Goal: Information Seeking & Learning: Learn about a topic

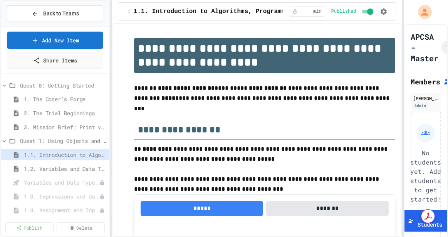
select select "***"
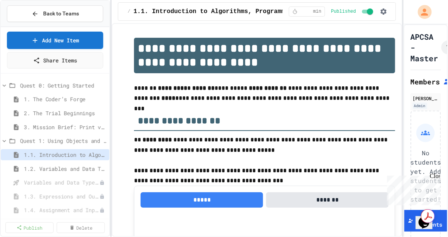
scroll to position [958, 0]
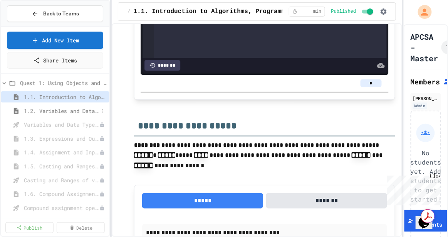
click at [70, 110] on span "1.2. Variables and Data Types" at bounding box center [61, 111] width 75 height 8
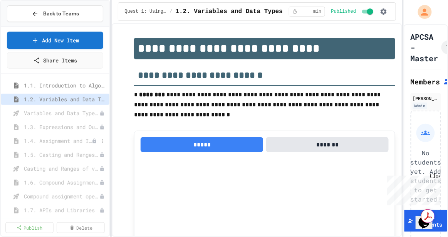
scroll to position [70, 0]
click at [67, 114] on span "Variables and Data Types - Quiz" at bounding box center [58, 112] width 68 height 8
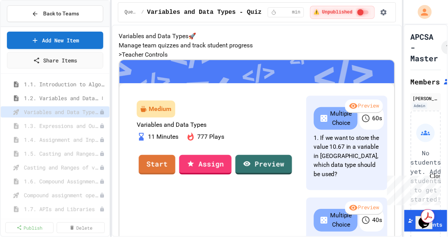
click at [68, 99] on span "1.2. Variables and Data Types" at bounding box center [61, 98] width 75 height 8
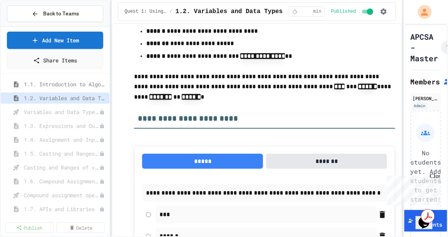
scroll to position [610, 0]
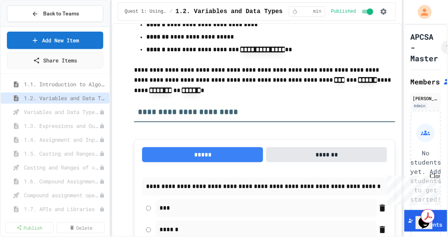
type textarea "*"
